Goal: Information Seeking & Learning: Learn about a topic

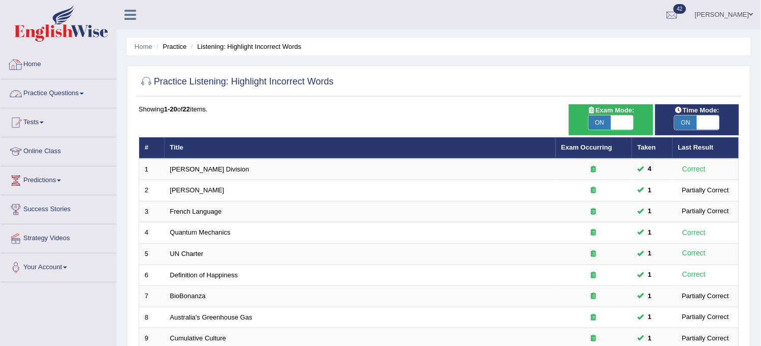
click at [65, 92] on link "Practice Questions" at bounding box center [59, 91] width 116 height 25
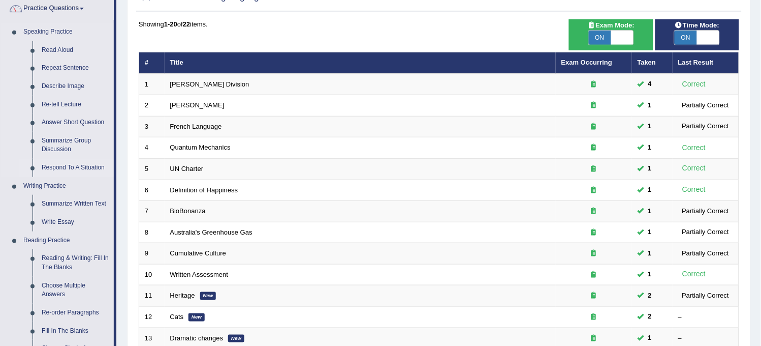
scroll to position [113, 0]
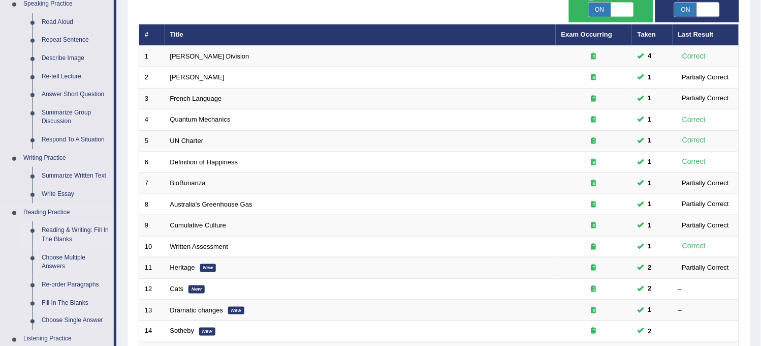
click at [64, 237] on link "Reading & Writing: Fill In The Blanks" at bounding box center [75, 234] width 77 height 27
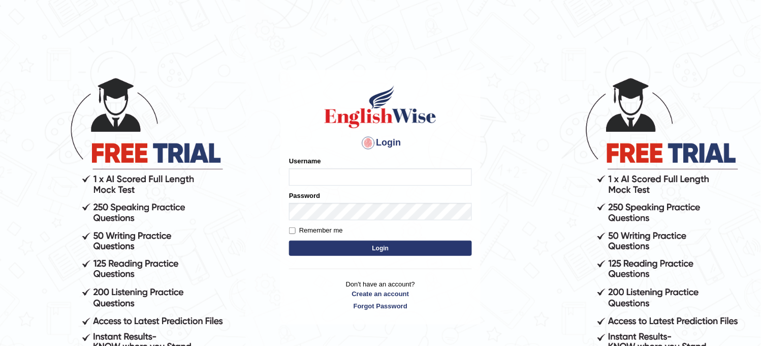
type input "Bhagwantbrar"
click at [334, 241] on button "Login" at bounding box center [380, 247] width 183 height 15
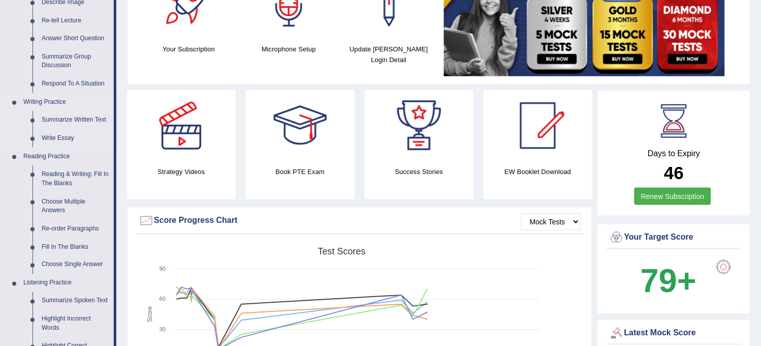
scroll to position [169, 0]
click at [83, 175] on link "Reading & Writing: Fill In The Blanks" at bounding box center [75, 178] width 77 height 27
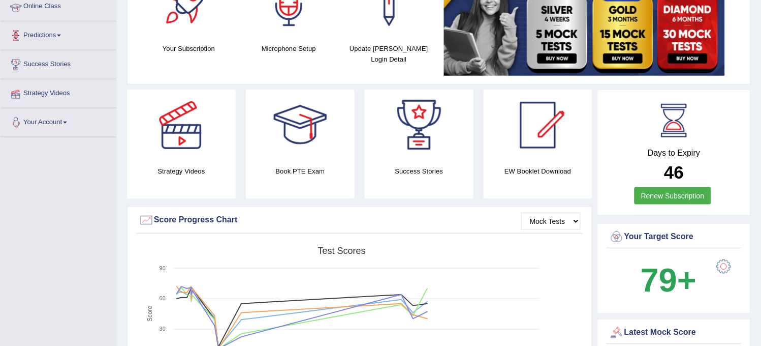
scroll to position [252, 0]
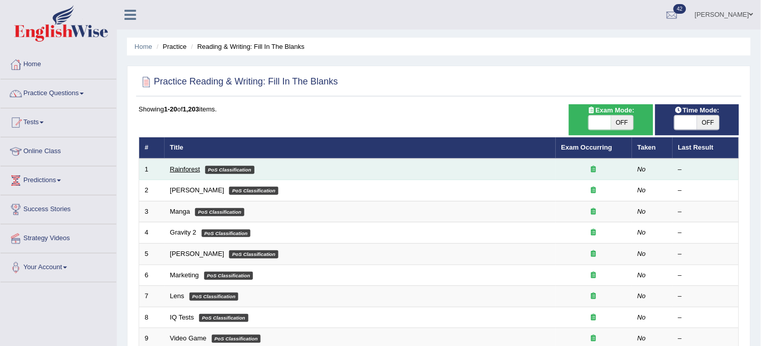
click at [184, 168] on link "Rainforest" at bounding box center [185, 169] width 30 height 8
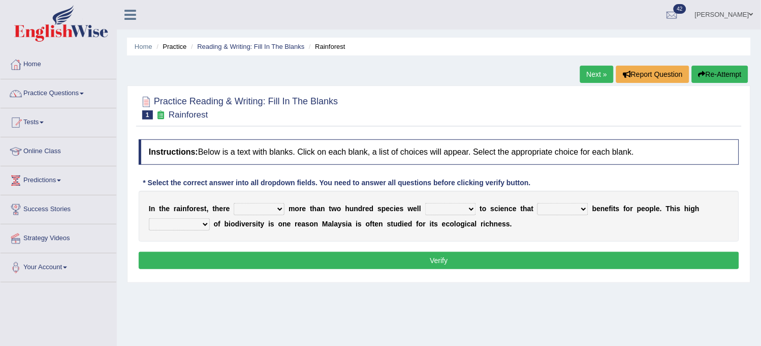
click at [260, 206] on select "have can be has is" at bounding box center [259, 209] width 51 height 12
click at [221, 46] on link "Reading & Writing: Fill In The Blanks" at bounding box center [250, 47] width 107 height 8
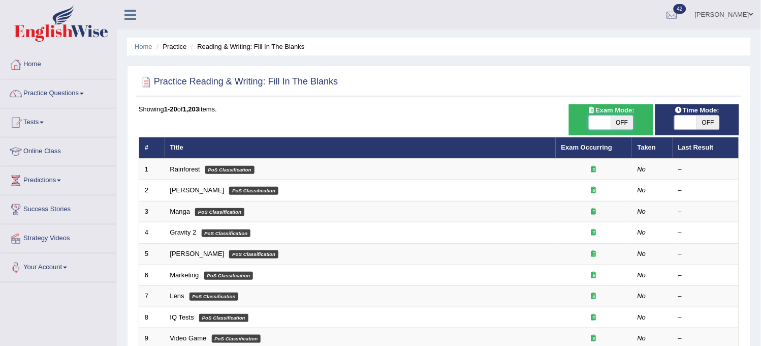
click at [607, 118] on span at bounding box center [600, 122] width 22 height 14
checkbox input "true"
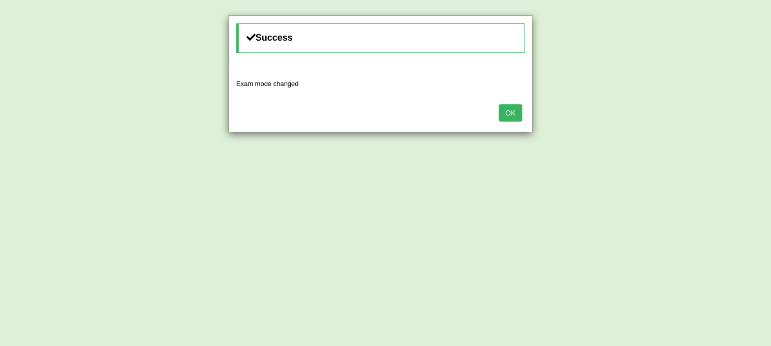
click at [516, 111] on button "OK" at bounding box center [510, 112] width 23 height 17
click at [509, 109] on button "OK" at bounding box center [510, 112] width 23 height 17
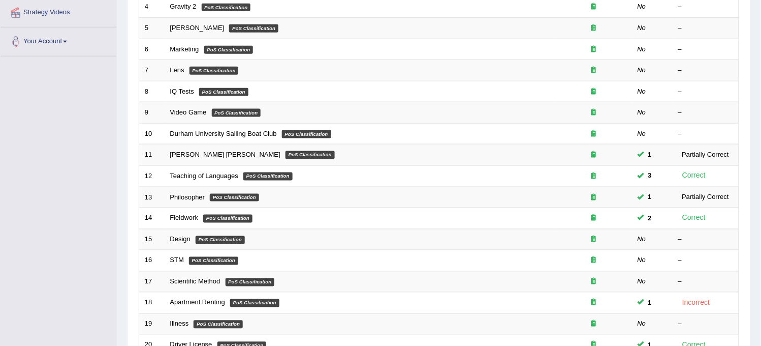
scroll to position [327, 0]
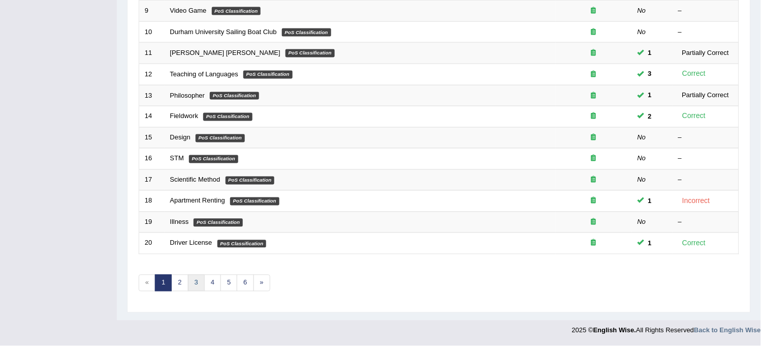
click at [189, 277] on link "3" at bounding box center [196, 282] width 17 height 17
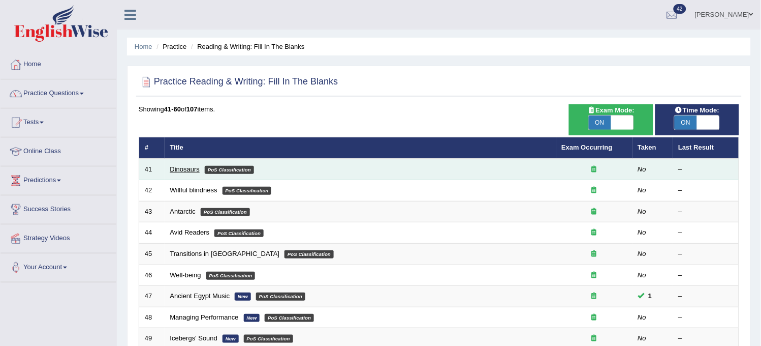
click at [184, 165] on link "Dinosaurs" at bounding box center [185, 169] width 30 height 8
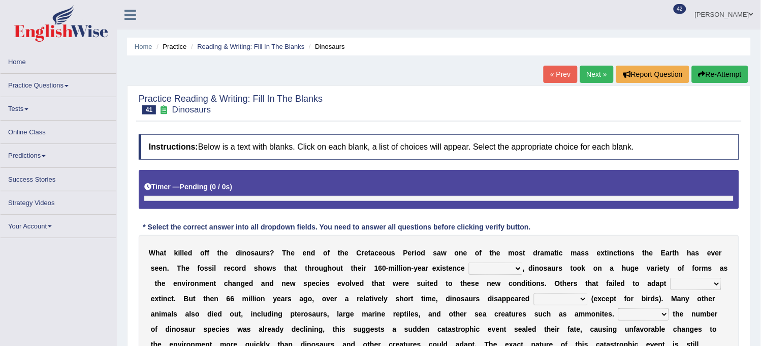
drag, startPoint x: 484, startPoint y: 275, endPoint x: 488, endPoint y: 267, distance: 9.1
click at [488, 267] on div "W h a t k i l l e d o f f t h e d i n o s a u r s ? T h e e n d o f t h e C r e…" at bounding box center [439, 321] width 601 height 173
click at [488, 267] on select "existence continuous extent expectation" at bounding box center [496, 268] width 54 height 12
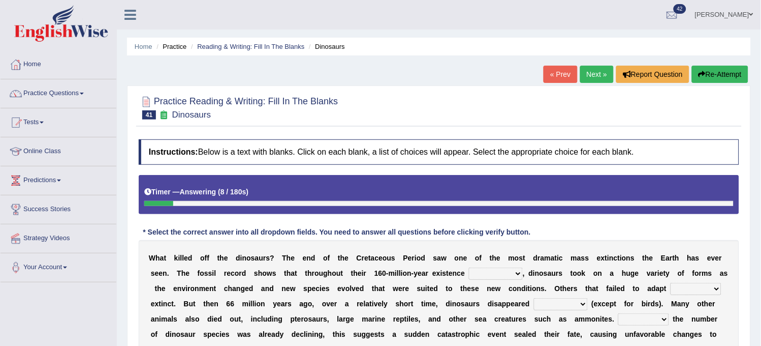
select select "extent"
click at [469, 267] on select "existence continuous extent expectation" at bounding box center [496, 273] width 54 height 12
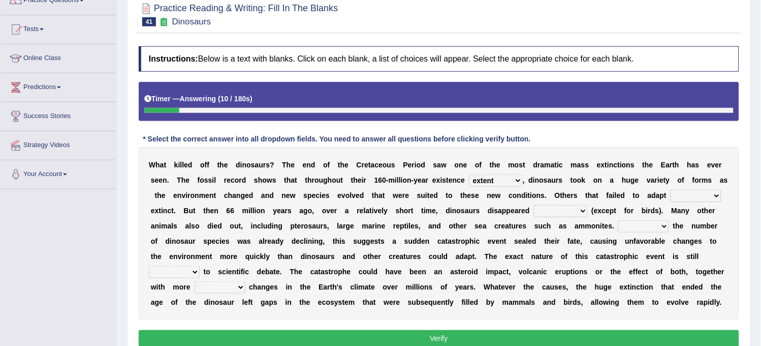
scroll to position [113, 0]
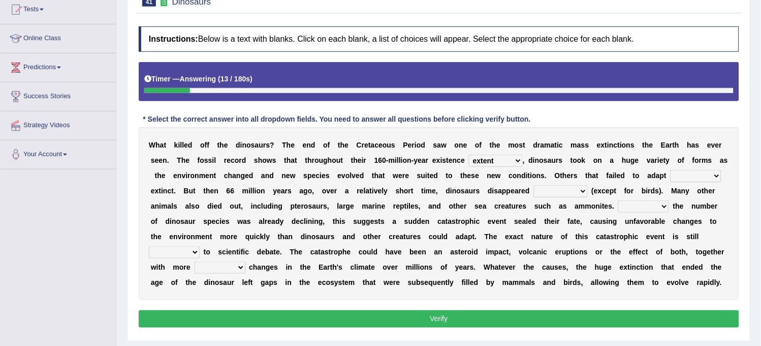
click at [671, 182] on select "went to go going go" at bounding box center [696, 176] width 51 height 12
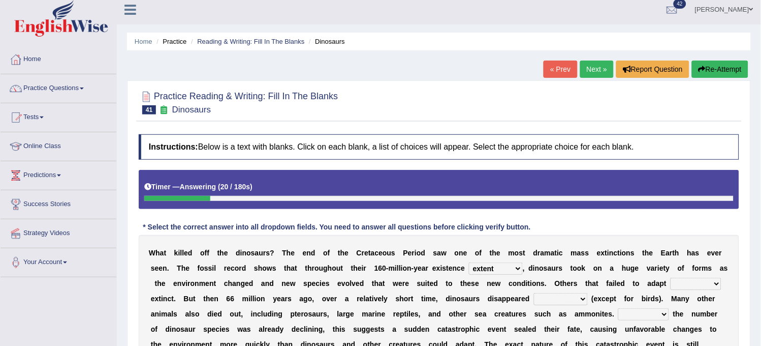
scroll to position [0, 0]
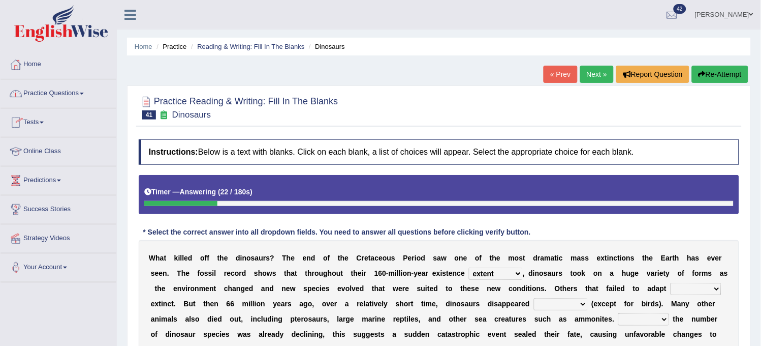
click at [293, 50] on li "Reading & Writing: Fill In The Blanks" at bounding box center [247, 47] width 116 height 10
click at [292, 44] on link "Reading & Writing: Fill In The Blanks" at bounding box center [250, 47] width 107 height 8
